Goal: Information Seeking & Learning: Learn about a topic

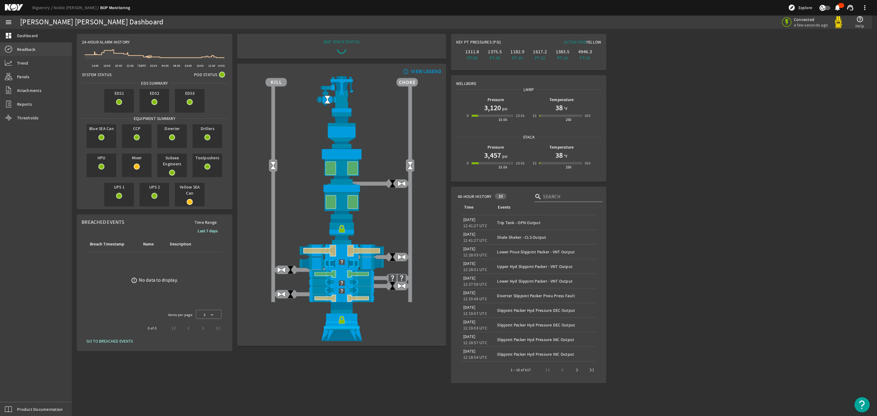
click at [33, 53] on link "Readback" at bounding box center [36, 49] width 72 height 13
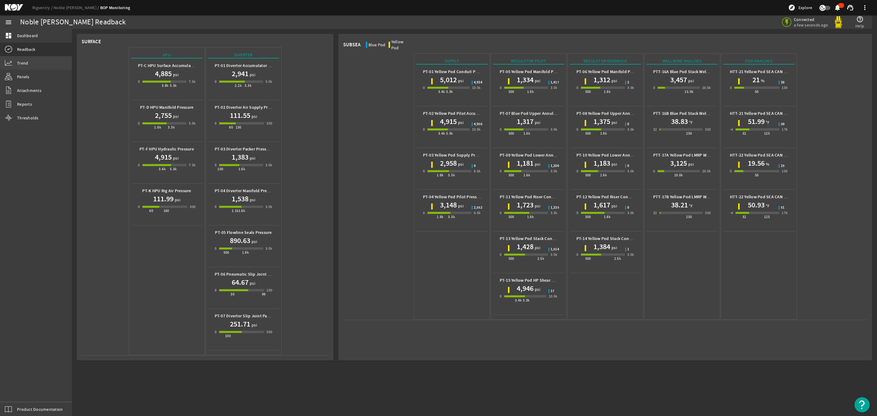
click at [25, 68] on link "Trend" at bounding box center [36, 62] width 72 height 13
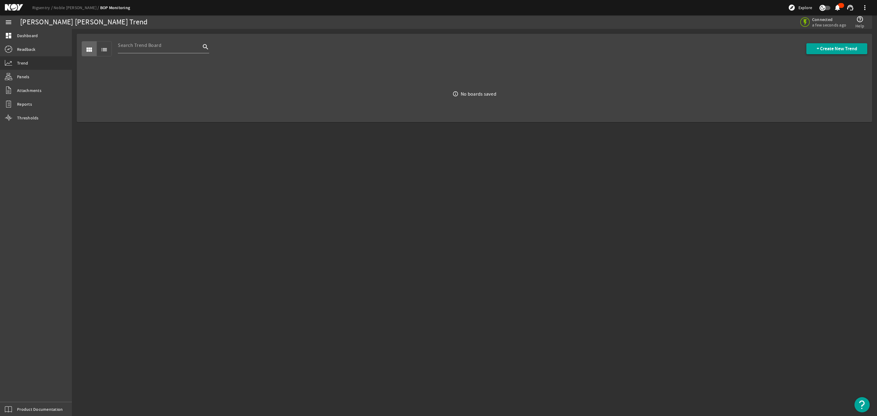
click at [827, 48] on span "+ Create New Trend" at bounding box center [837, 49] width 41 height 6
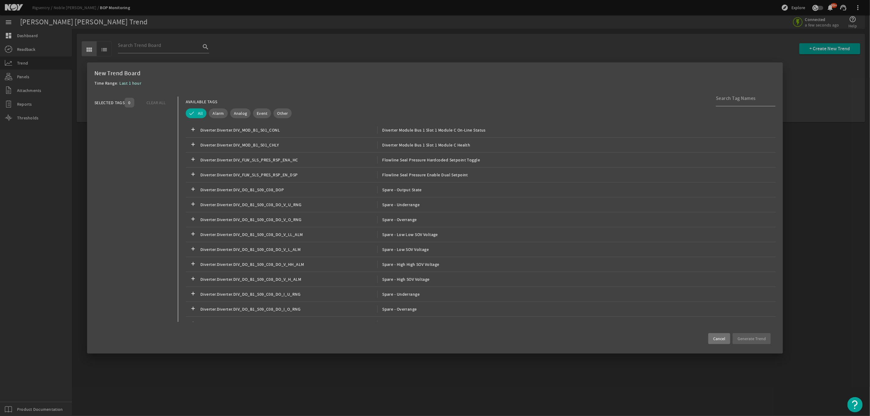
drag, startPoint x: 244, startPoint y: 115, endPoint x: 312, endPoint y: 126, distance: 68.2
click at [244, 115] on span "Analog" at bounding box center [240, 113] width 13 height 6
drag, startPoint x: 730, startPoint y: 95, endPoint x: 726, endPoint y: 93, distance: 4.4
click at [730, 95] on input at bounding box center [743, 98] width 55 height 7
type input "wellbore"
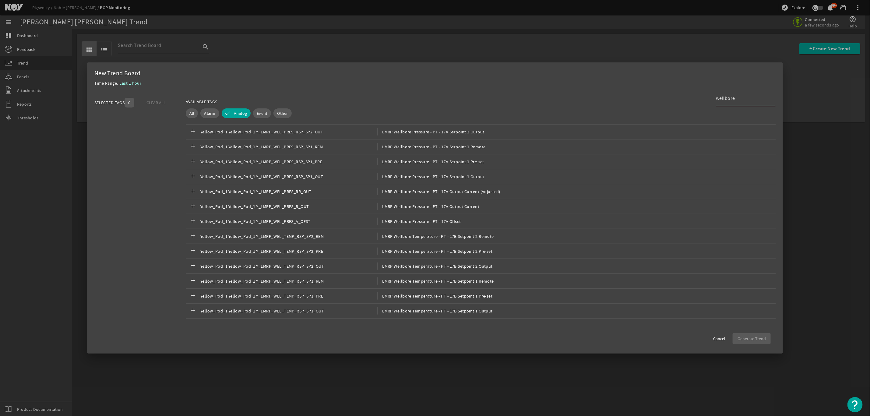
scroll to position [367, 0]
click at [475, 208] on div "add Yellow_Pod_1.Yellow_Pod_1.Y_LMRP_WEL_PRES_R_OUT LMRP Wellbore Pressure - PT…" at bounding box center [481, 207] width 590 height 15
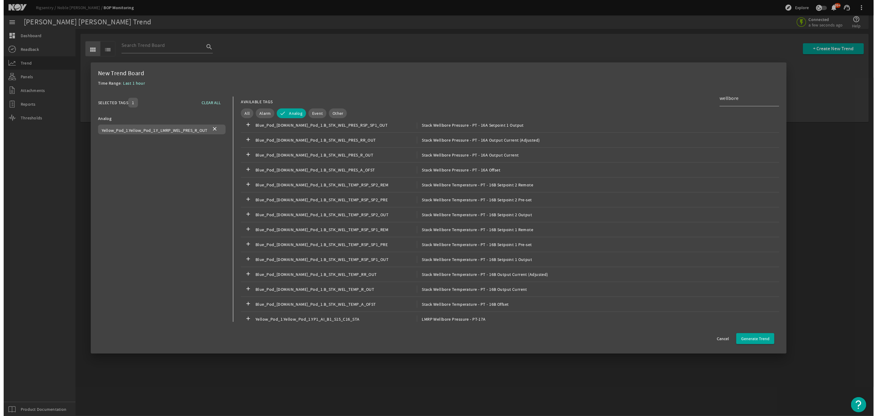
scroll to position [228, 0]
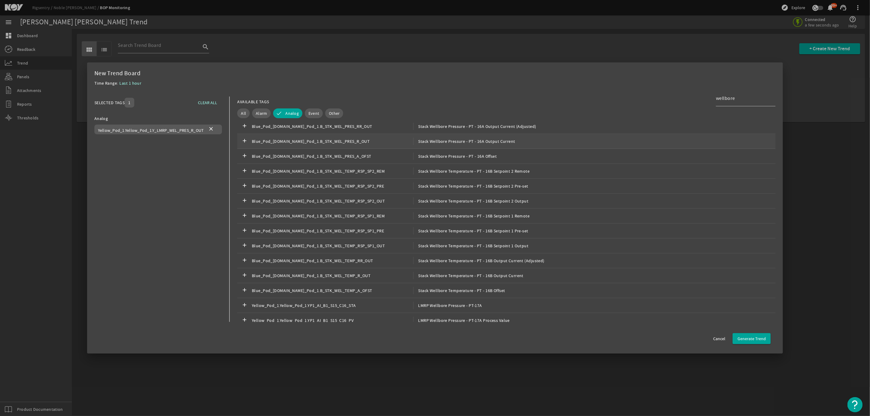
click at [501, 140] on span "Stack Wellbore Pressure - PT - 16A Output Current" at bounding box center [465, 141] width 102 height 7
click at [744, 332] on span "button" at bounding box center [752, 338] width 38 height 15
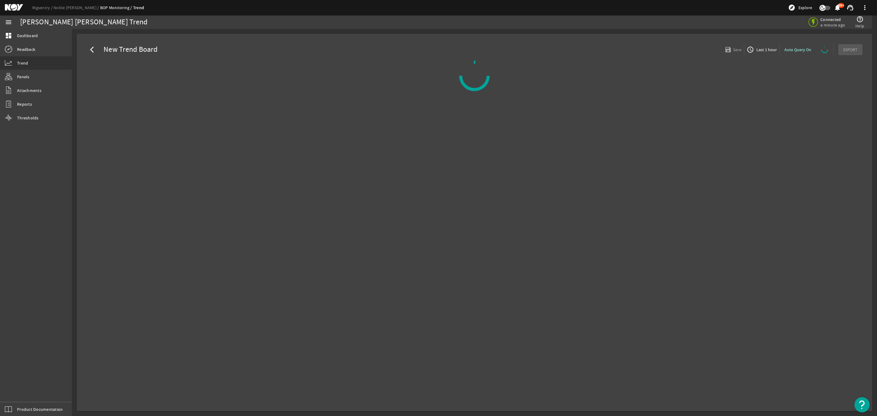
select select "ALL"
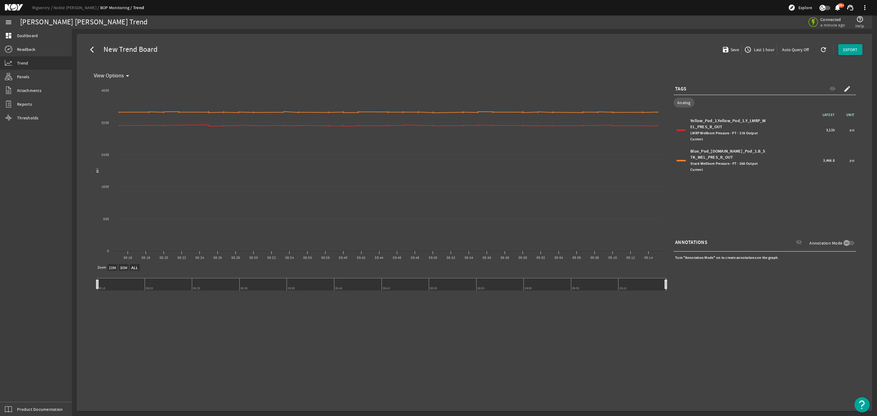
click at [760, 49] on span "Last 1 hour" at bounding box center [764, 50] width 22 height 6
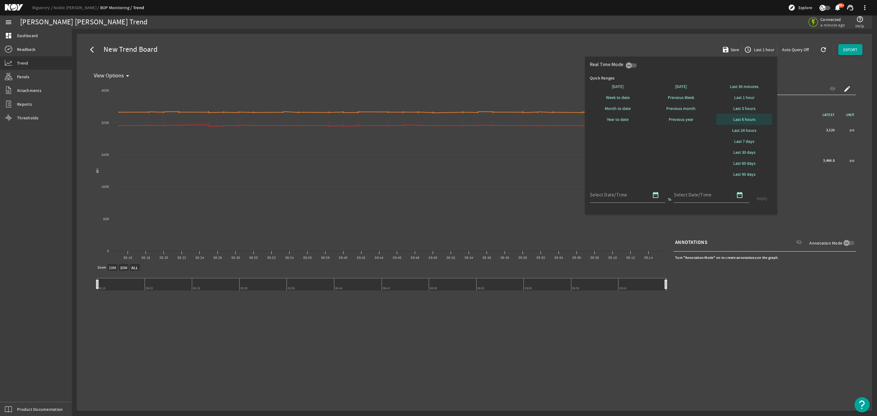
click at [745, 119] on span "Last 6 hours" at bounding box center [745, 119] width 22 height 6
select select "10M"
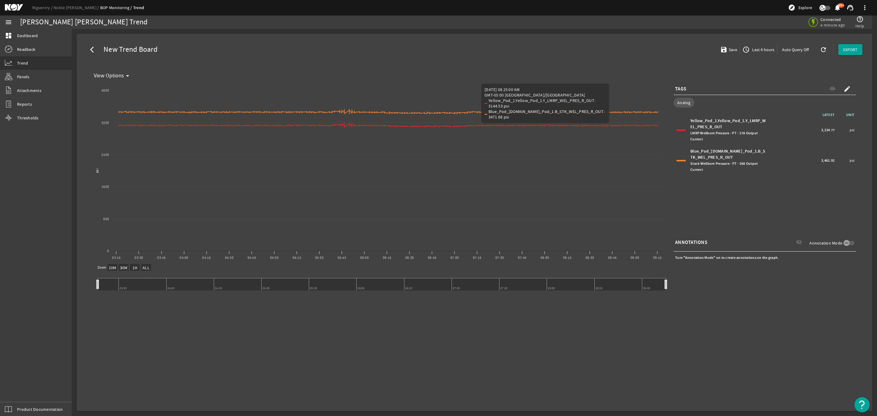
click at [753, 48] on span "Last 6 hours" at bounding box center [762, 50] width 23 height 6
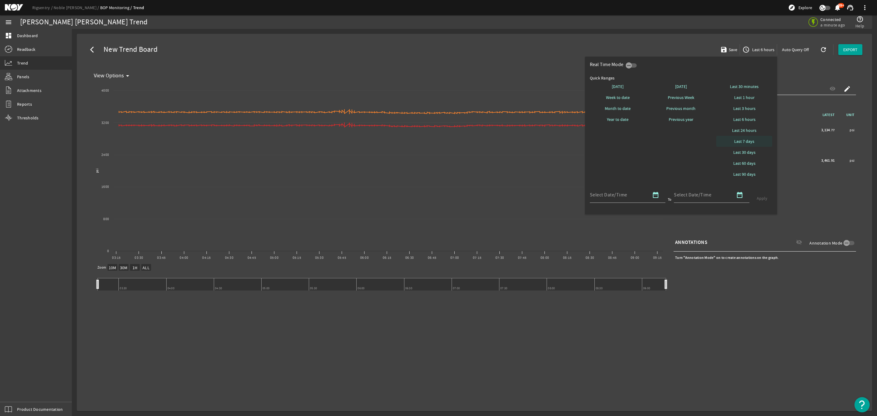
click at [745, 141] on span "Last 7 days" at bounding box center [744, 141] width 20 height 6
select select "10M"
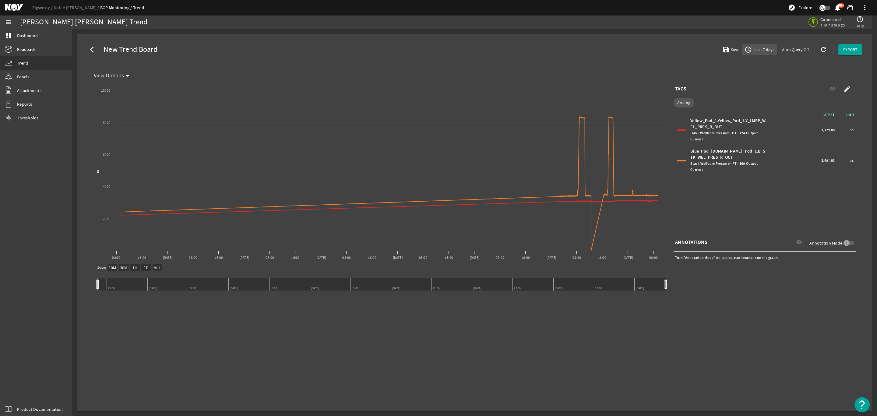
click at [763, 52] on span "Last 7 days" at bounding box center [763, 50] width 21 height 6
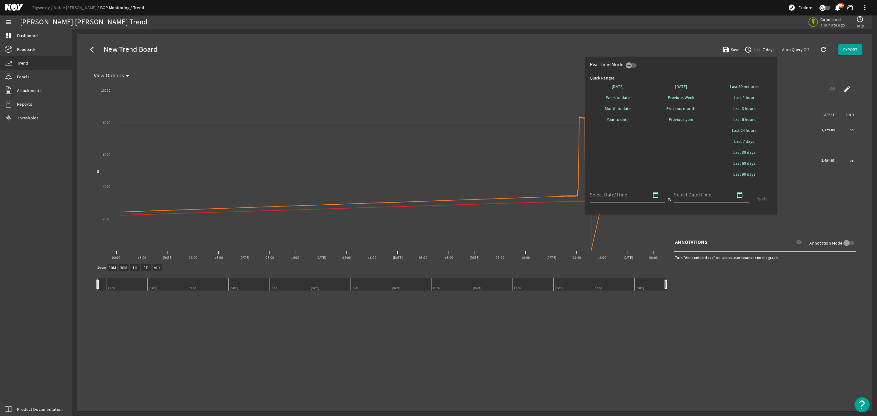
click at [500, 123] on div at bounding box center [438, 208] width 877 height 416
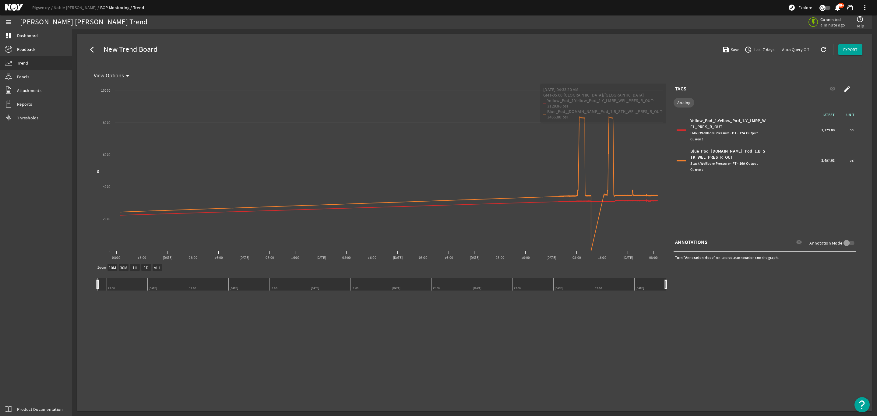
click at [764, 49] on span "Last 7 days" at bounding box center [763, 50] width 21 height 6
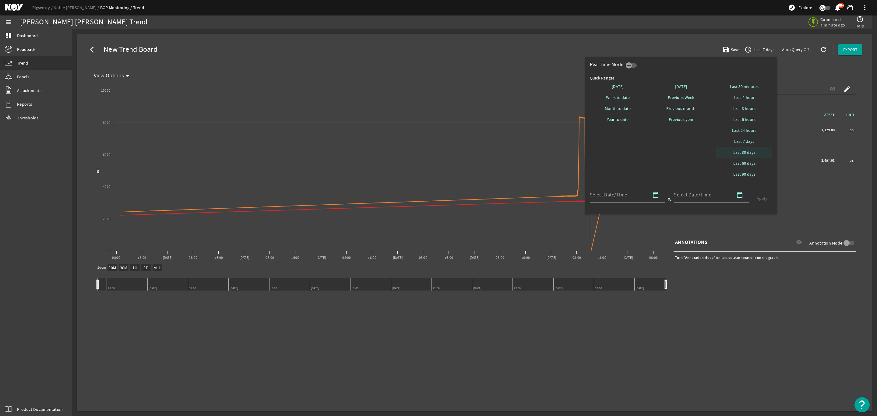
click at [748, 151] on span "Last 30 days" at bounding box center [745, 152] width 22 height 6
select select "10M"
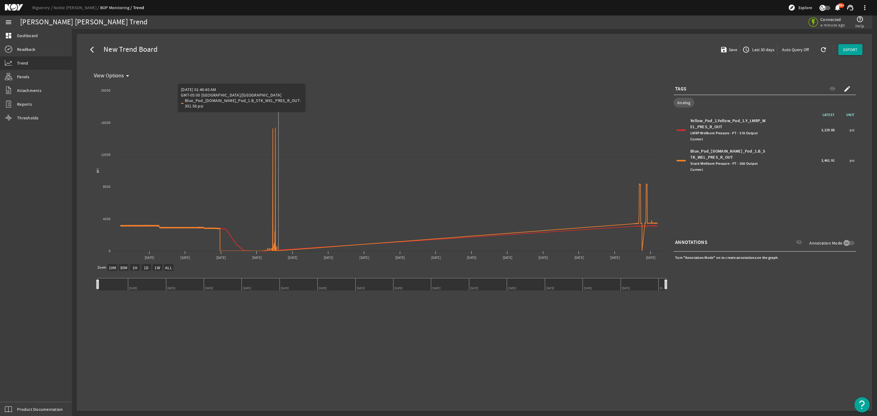
click at [279, 232] on icon "Chart title" at bounding box center [389, 189] width 537 height 123
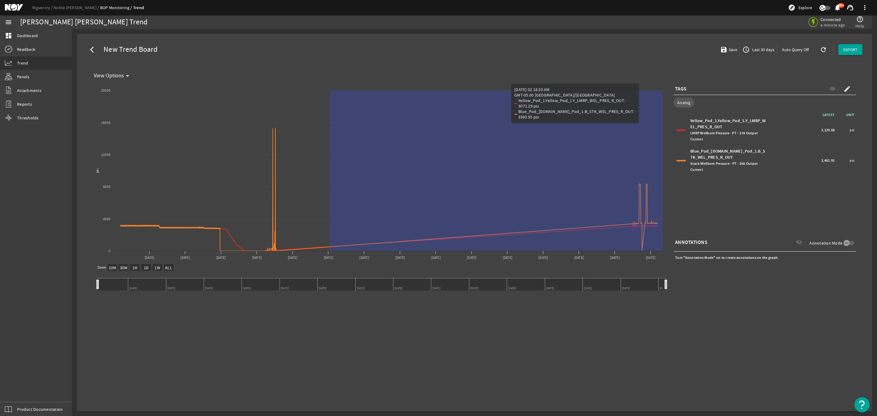
drag, startPoint x: 330, startPoint y: 225, endPoint x: 817, endPoint y: 167, distance: 490.8
click at [817, 167] on div "Created with Highcharts 11.1.0 psi New Graph [DATE] Sep [DATE] Sep [DATE] [DATE…" at bounding box center [474, 190] width 766 height 219
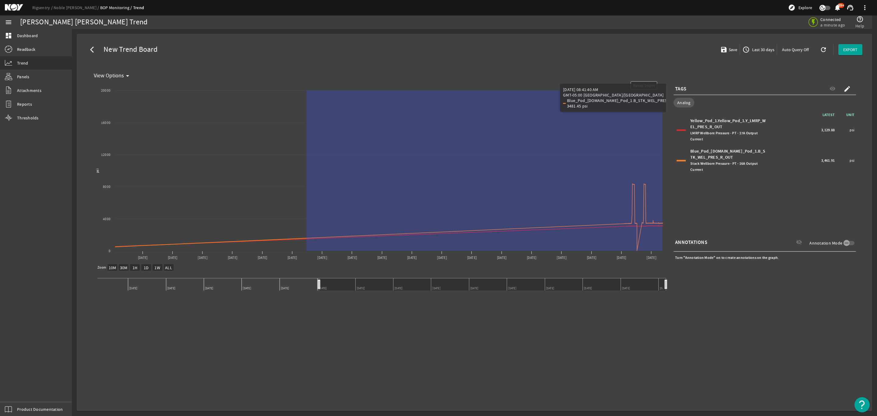
drag, startPoint x: 306, startPoint y: 218, endPoint x: 681, endPoint y: 194, distance: 375.1
click at [681, 194] on div "Created with Highcharts 11.1.0 Reset zoom level 1:1 Reset zoom psi New Graph [D…" at bounding box center [474, 190] width 766 height 219
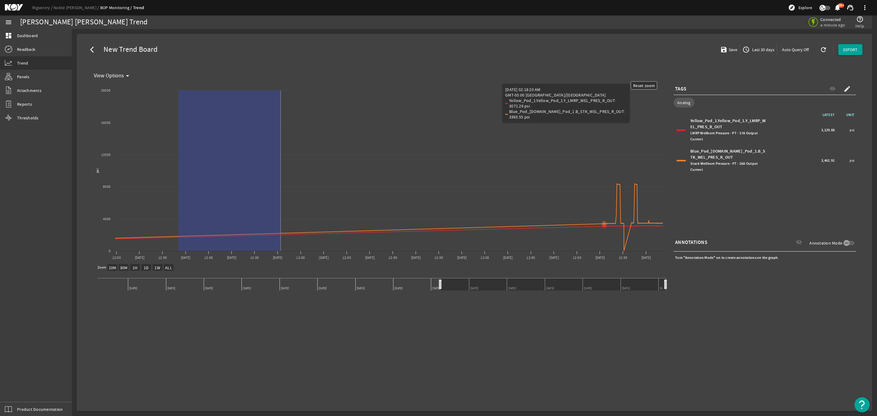
drag, startPoint x: 211, startPoint y: 247, endPoint x: 281, endPoint y: 242, distance: 69.6
click at [281, 242] on rect "Chart title" at bounding box center [378, 172] width 575 height 183
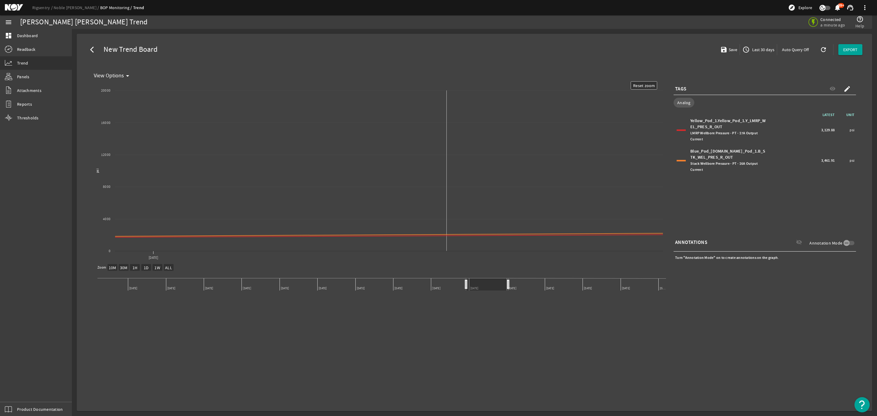
click at [447, 230] on rect "Chart title" at bounding box center [378, 172] width 575 height 183
click at [760, 50] on span "Last 30 days" at bounding box center [762, 50] width 23 height 6
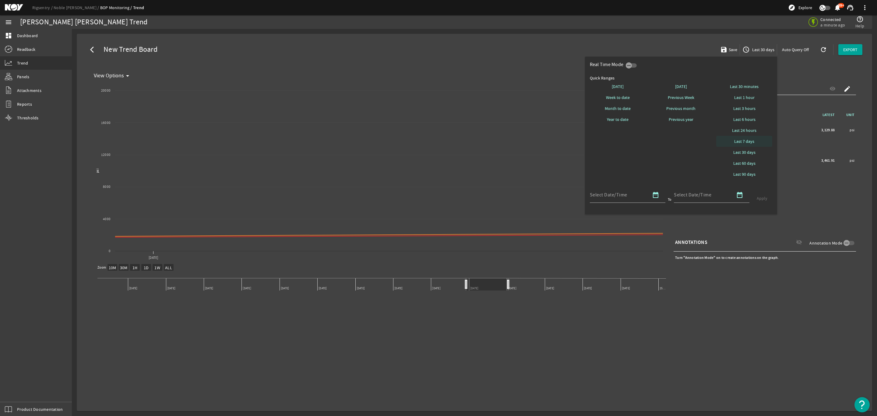
click at [750, 141] on span "Last 7 days" at bounding box center [744, 141] width 20 height 6
select select "10M"
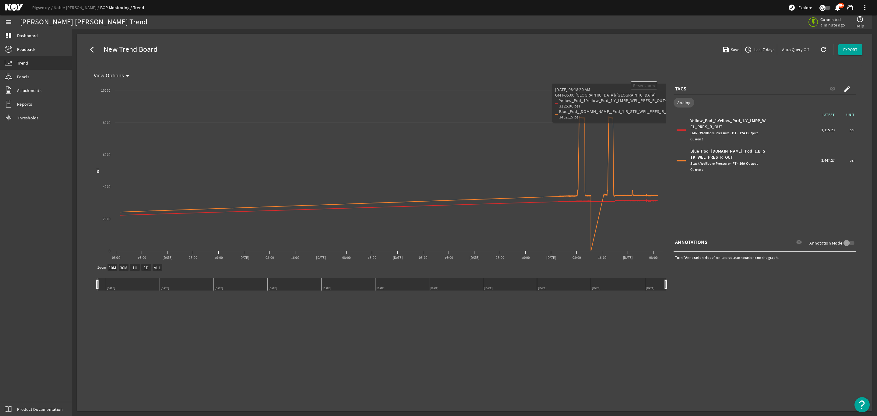
click at [764, 50] on span "Last 7 days" at bounding box center [763, 50] width 21 height 6
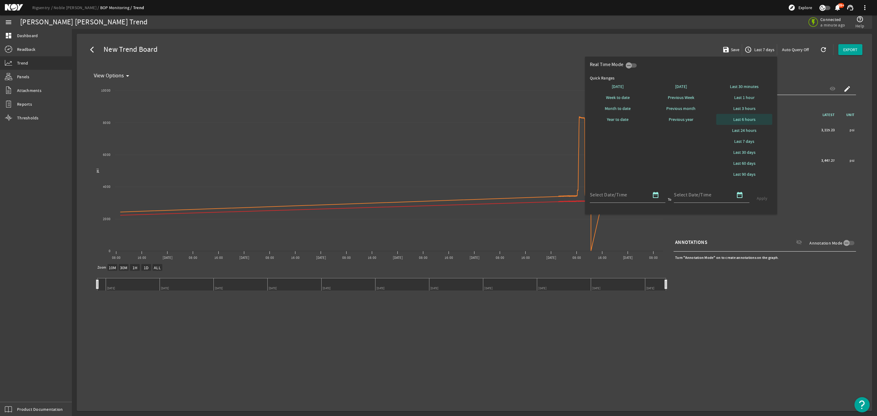
click at [746, 116] on span at bounding box center [744, 119] width 56 height 15
select select "10M"
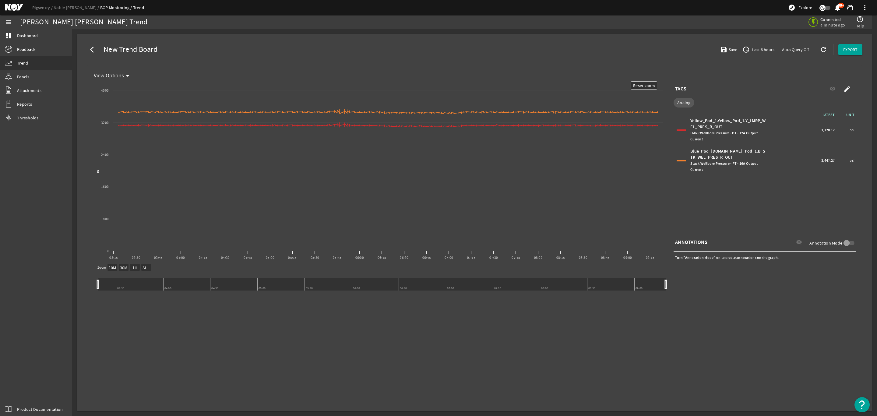
click at [759, 51] on span "Last 6 hours" at bounding box center [762, 50] width 23 height 6
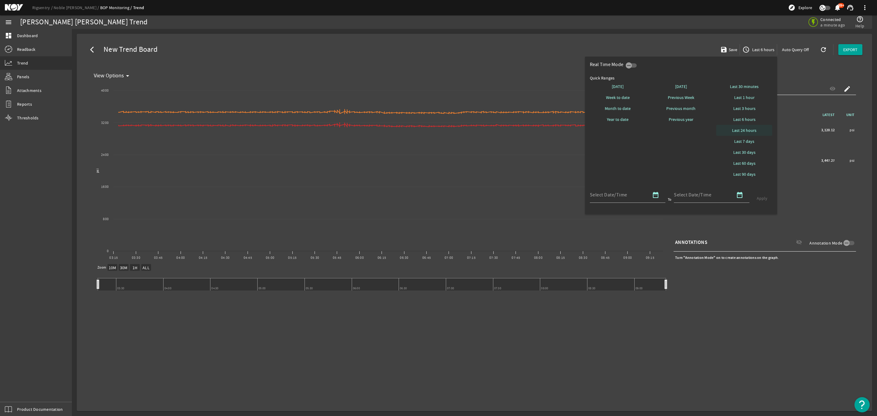
click at [746, 130] on span "Last 24 hours" at bounding box center [744, 130] width 24 height 6
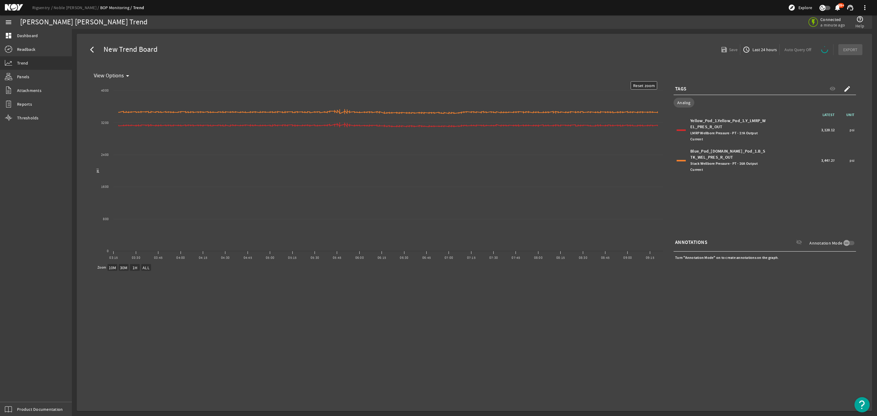
select select "ALL"
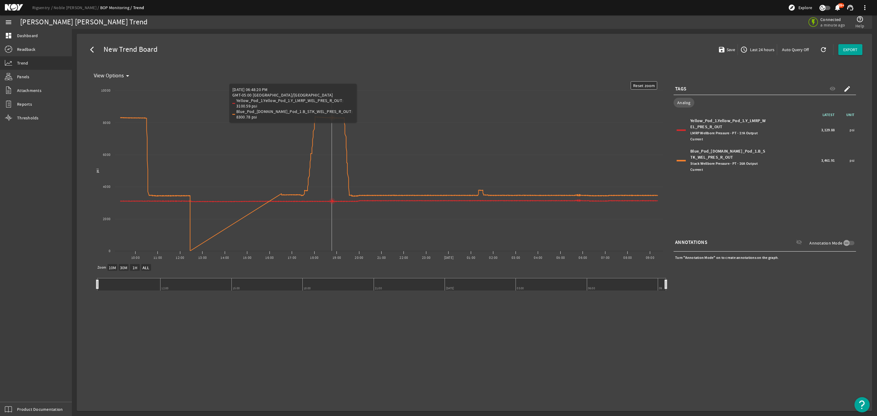
click at [333, 154] on rect "Chart title" at bounding box center [378, 172] width 575 height 183
click at [685, 155] on div "Blue_Pod_[DOMAIN_NAME]_Pod_1.B_STK_WEL_PRES_R_OUT Stack Wellbore Pressure - PT …" at bounding box center [764, 160] width 179 height 27
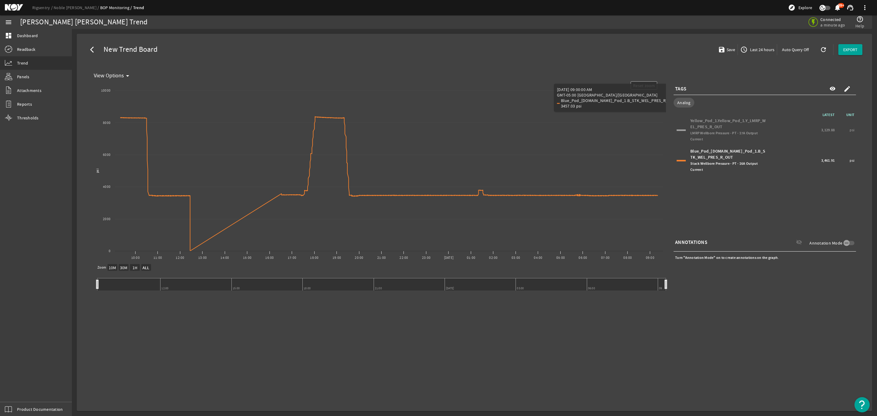
click at [680, 128] on div "Yellow_Pod_1.Yellow_Pod_1.Y_LMRP_WEL_PRES_R_OUT LMRP Wellbore Pressure - PT - 1…" at bounding box center [764, 129] width 179 height 27
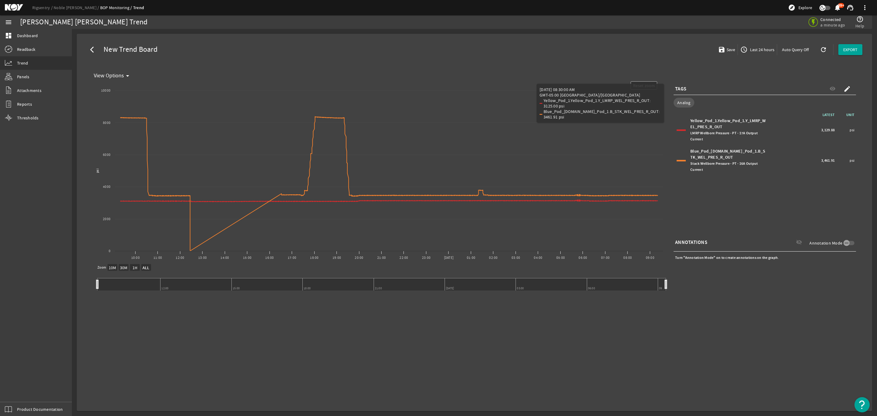
click at [687, 158] on div "Blue_Pod_[DOMAIN_NAME]_Pod_1.B_STK_WEL_PRES_R_OUT Stack Wellbore Pressure - PT …" at bounding box center [764, 160] width 179 height 27
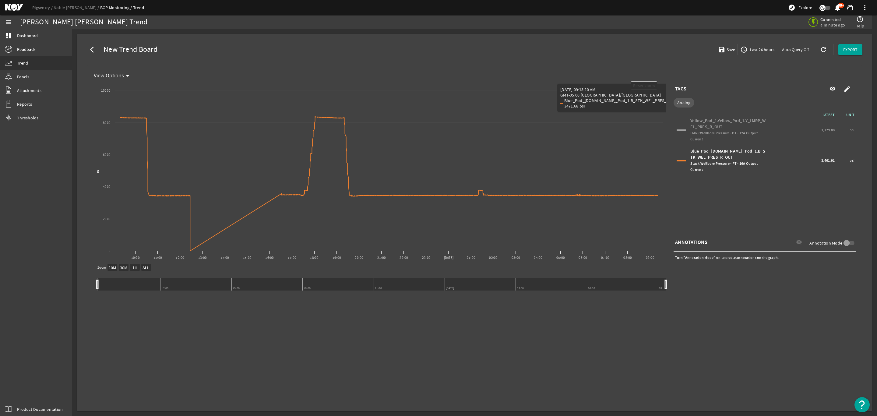
click at [685, 129] on div at bounding box center [681, 130] width 9 height 2
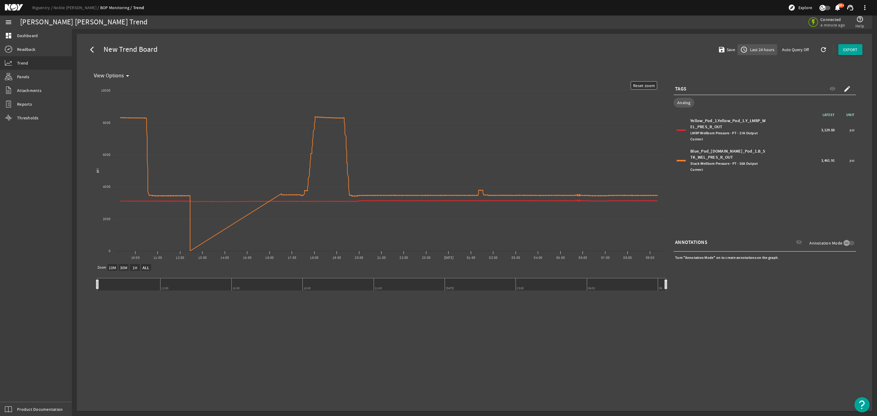
click at [759, 51] on span "Last 24 hours" at bounding box center [762, 50] width 26 height 6
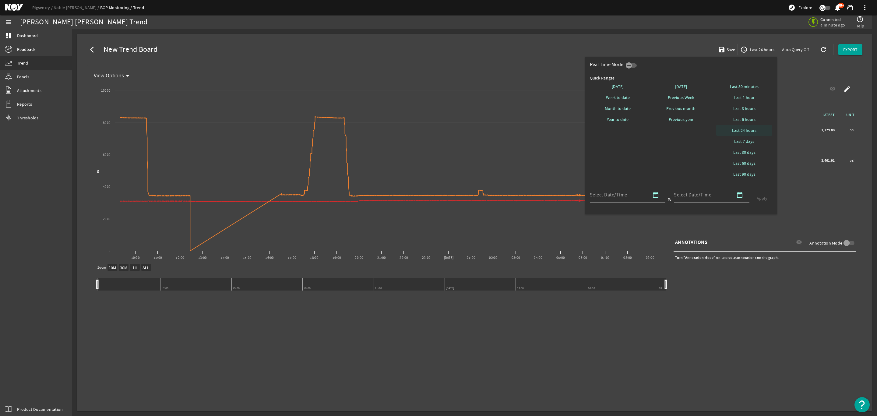
click at [743, 126] on span at bounding box center [744, 130] width 56 height 15
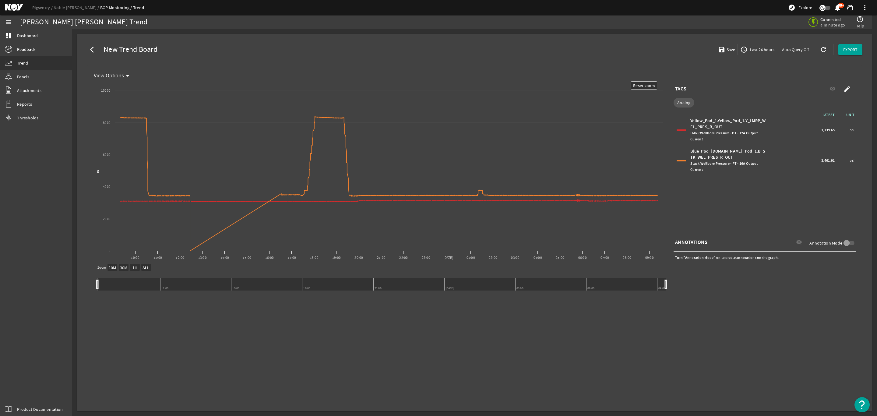
select select "ALL"
